Goal: Find specific page/section: Find specific page/section

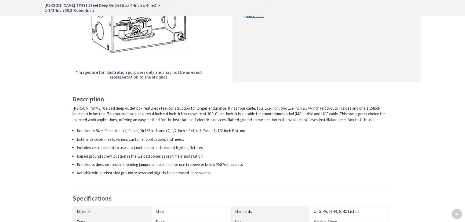
type input "[GEOGRAPHIC_DATA], [GEOGRAPHIC_DATA]"
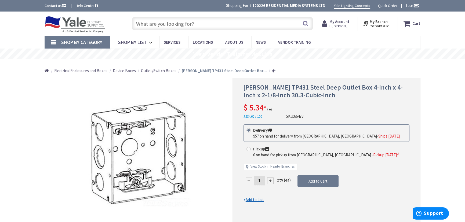
click at [211, 27] on input "text" at bounding box center [222, 23] width 181 height 13
paste input "20914"
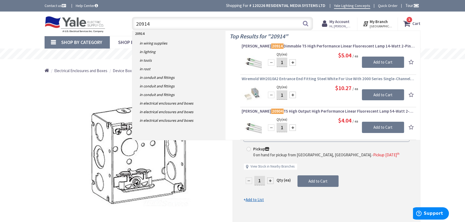
type input "20914"
click at [327, 77] on span "Wiremold WH2010A2 Entrance End Fitting Steel White For Use With 2000 Series Sin…" at bounding box center [328, 78] width 173 height 5
